Goal: Download file/media

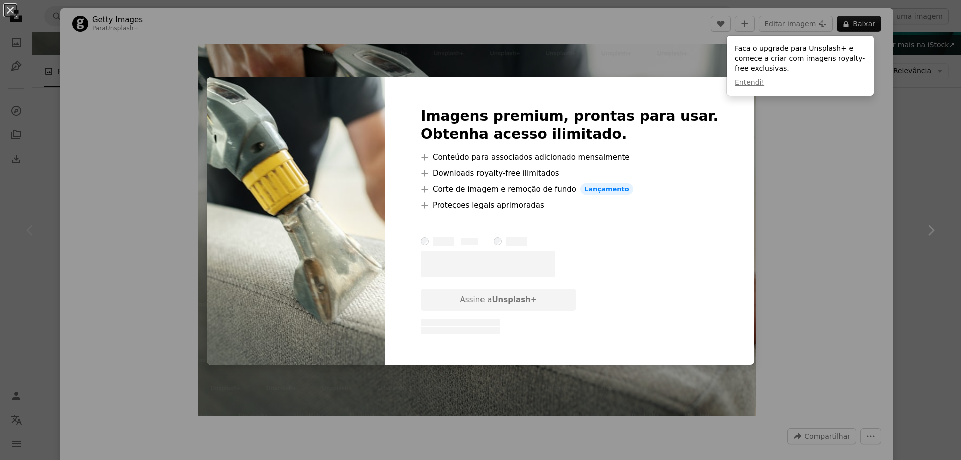
scroll to position [100, 0]
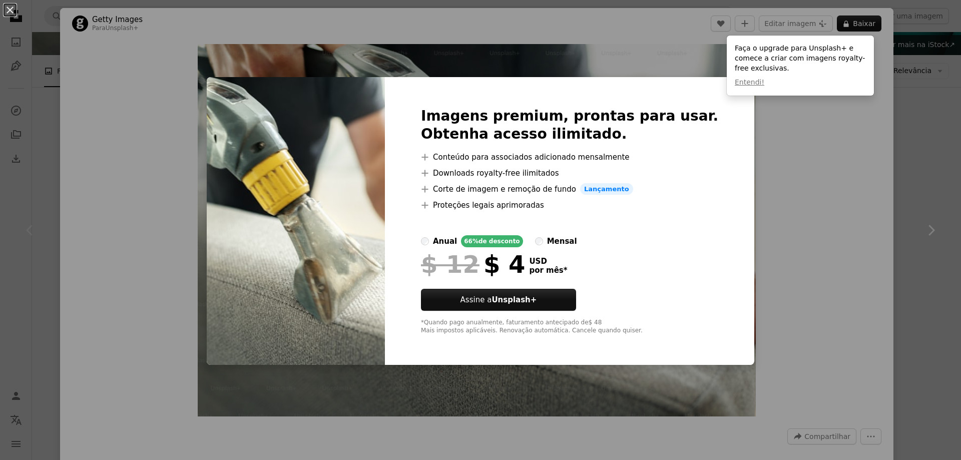
click at [821, 184] on div "An X shape Imagens premium, prontas para usar. Obtenha acesso ilimitado. A plus…" at bounding box center [480, 230] width 961 height 460
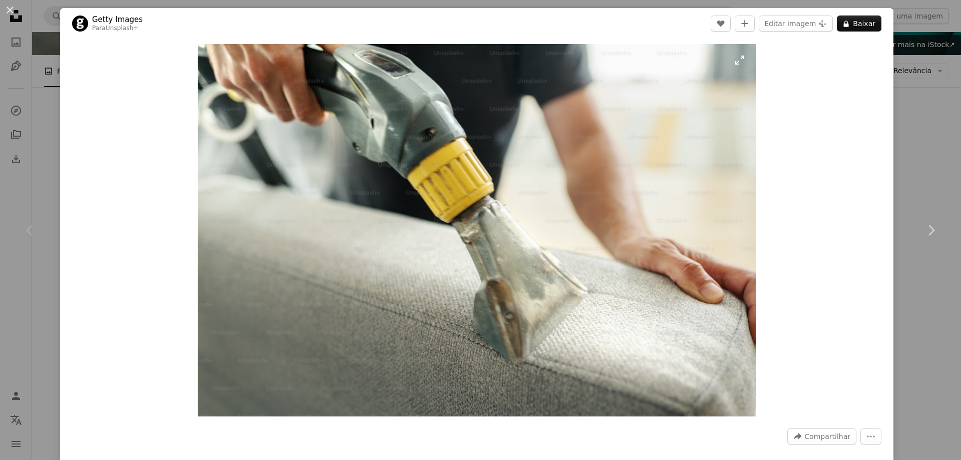
drag, startPoint x: 559, startPoint y: 154, endPoint x: 544, endPoint y: 163, distance: 16.8
click at [544, 163] on img "Ampliar esta imagem" at bounding box center [477, 230] width 558 height 372
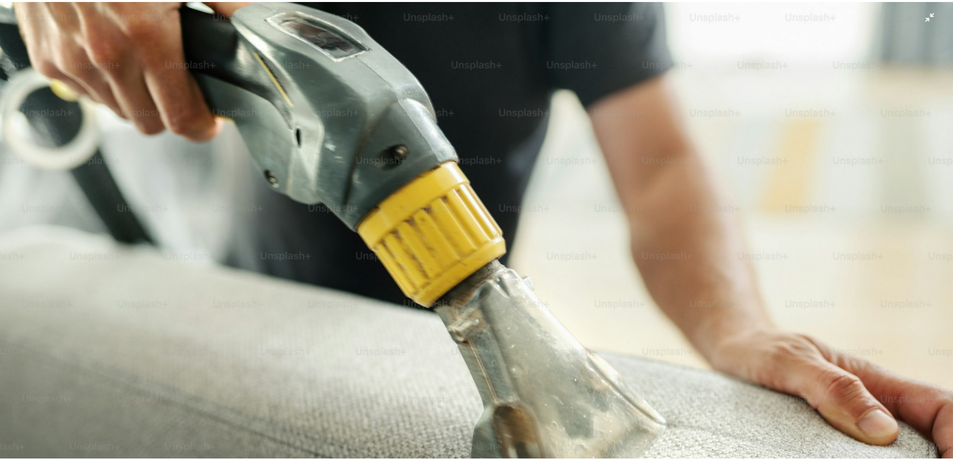
scroll to position [86, 0]
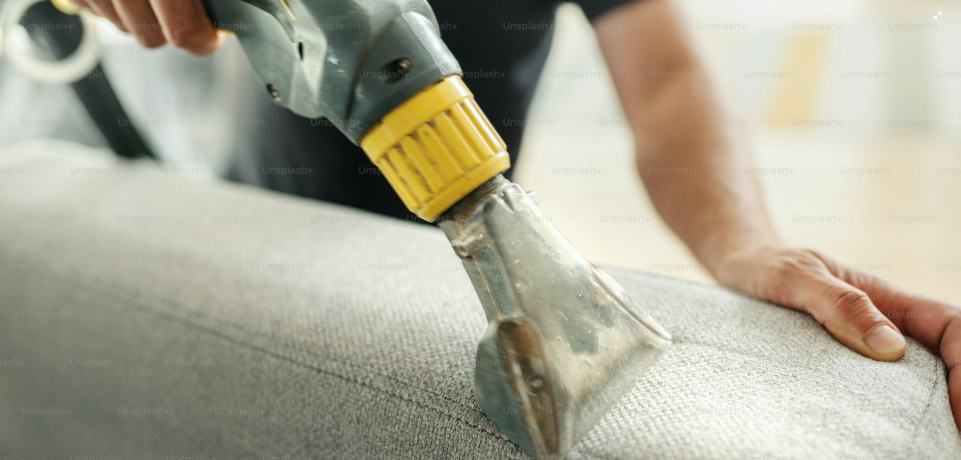
click at [444, 160] on img "Diminuir esta imagem" at bounding box center [480, 234] width 962 height 641
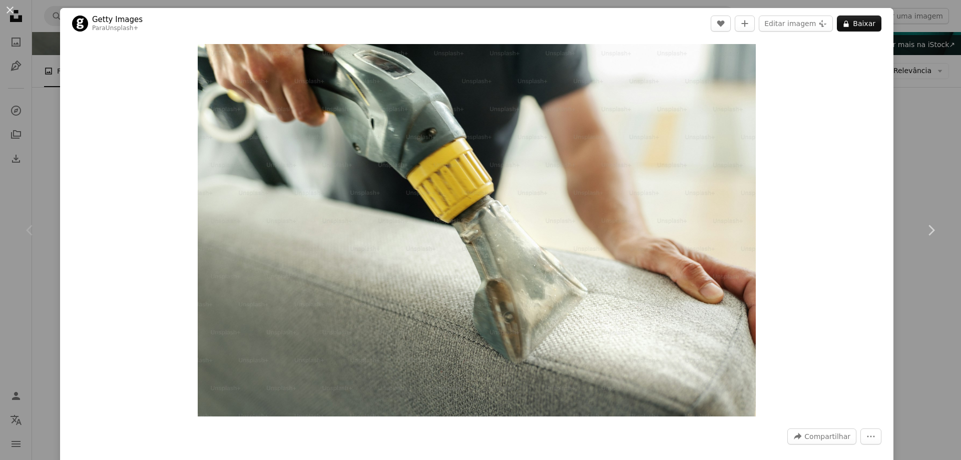
click at [908, 85] on div "An X shape Chevron left Chevron right Getty Images Para Unsplash+ A heart A plu…" at bounding box center [480, 230] width 961 height 460
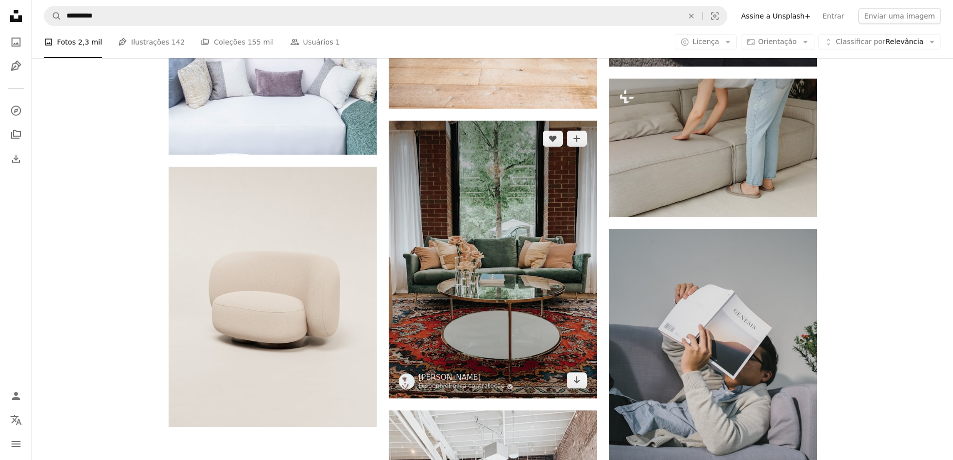
scroll to position [1551, 0]
